Goal: Transaction & Acquisition: Purchase product/service

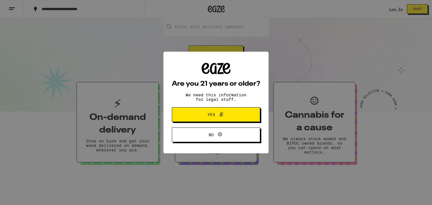
click at [213, 115] on span "Yes" at bounding box center [212, 115] width 8 height 4
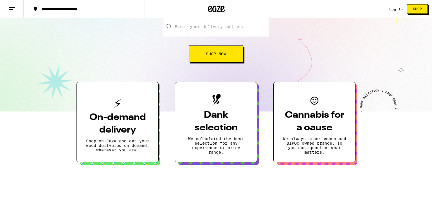
click at [213, 115] on h3 "Dank selection" at bounding box center [216, 121] width 64 height 25
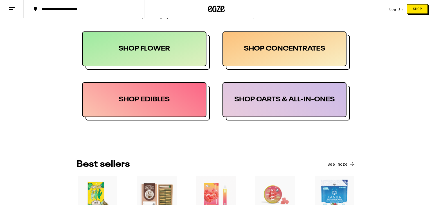
scroll to position [286, 0]
click at [281, 102] on div "SHOP CARTS & ALL-IN-ONES" at bounding box center [285, 100] width 124 height 35
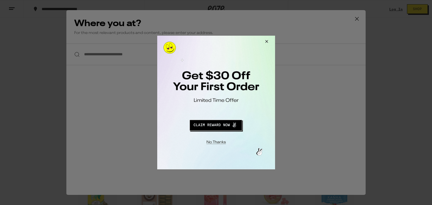
click at [267, 42] on button "Close Modal" at bounding box center [265, 43] width 15 height 14
